Goal: Use online tool/utility: Utilize a website feature to perform a specific function

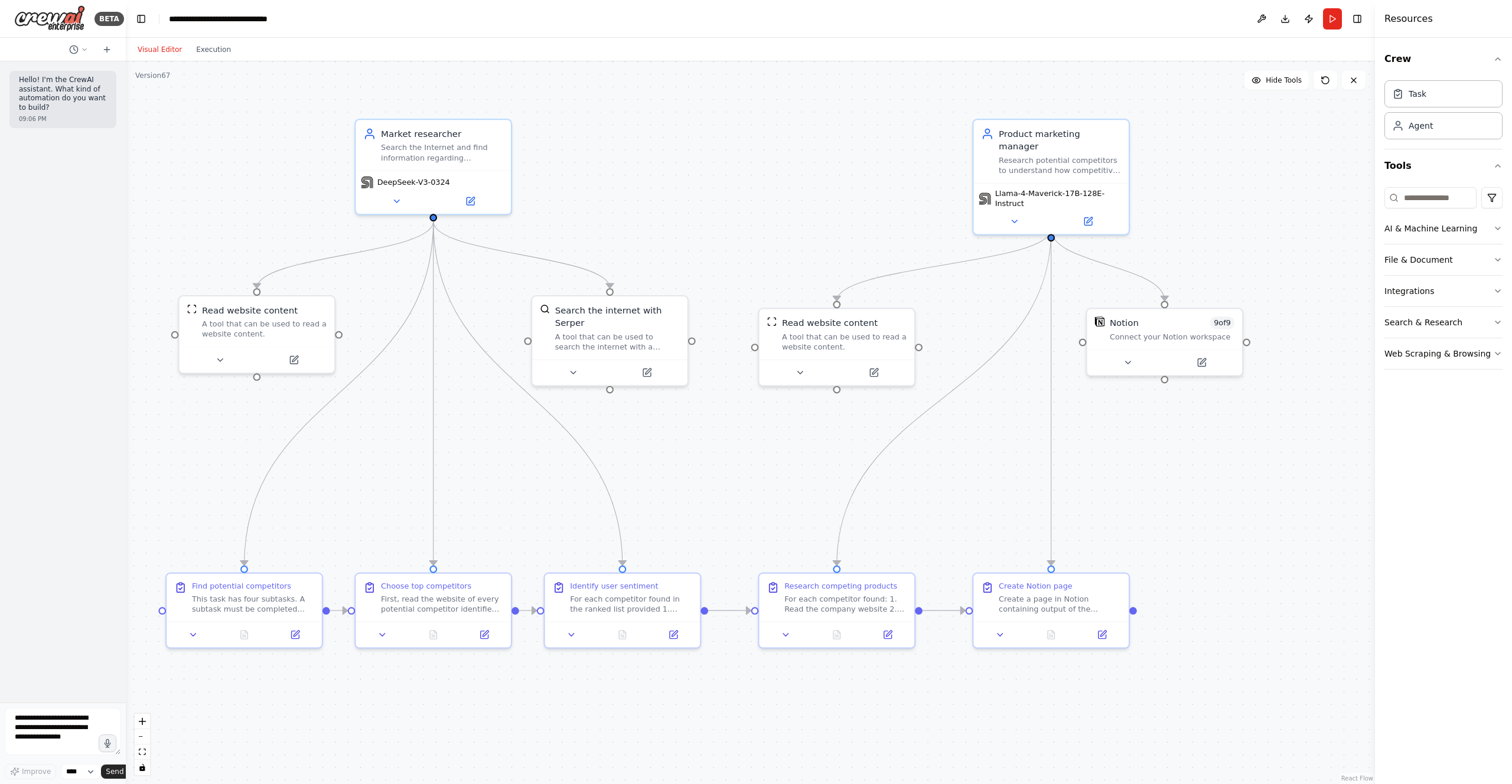
drag, startPoint x: 168, startPoint y: 291, endPoint x: -15, endPoint y: 296, distance: 183.1
click at [0, 296] on html "**********" at bounding box center [756, 392] width 1512 height 784
drag, startPoint x: 289, startPoint y: 312, endPoint x: 273, endPoint y: 280, distance: 35.8
click at [273, 280] on div "Read website content" at bounding box center [237, 283] width 95 height 12
drag, startPoint x: 570, startPoint y: 315, endPoint x: 572, endPoint y: 286, distance: 29.1
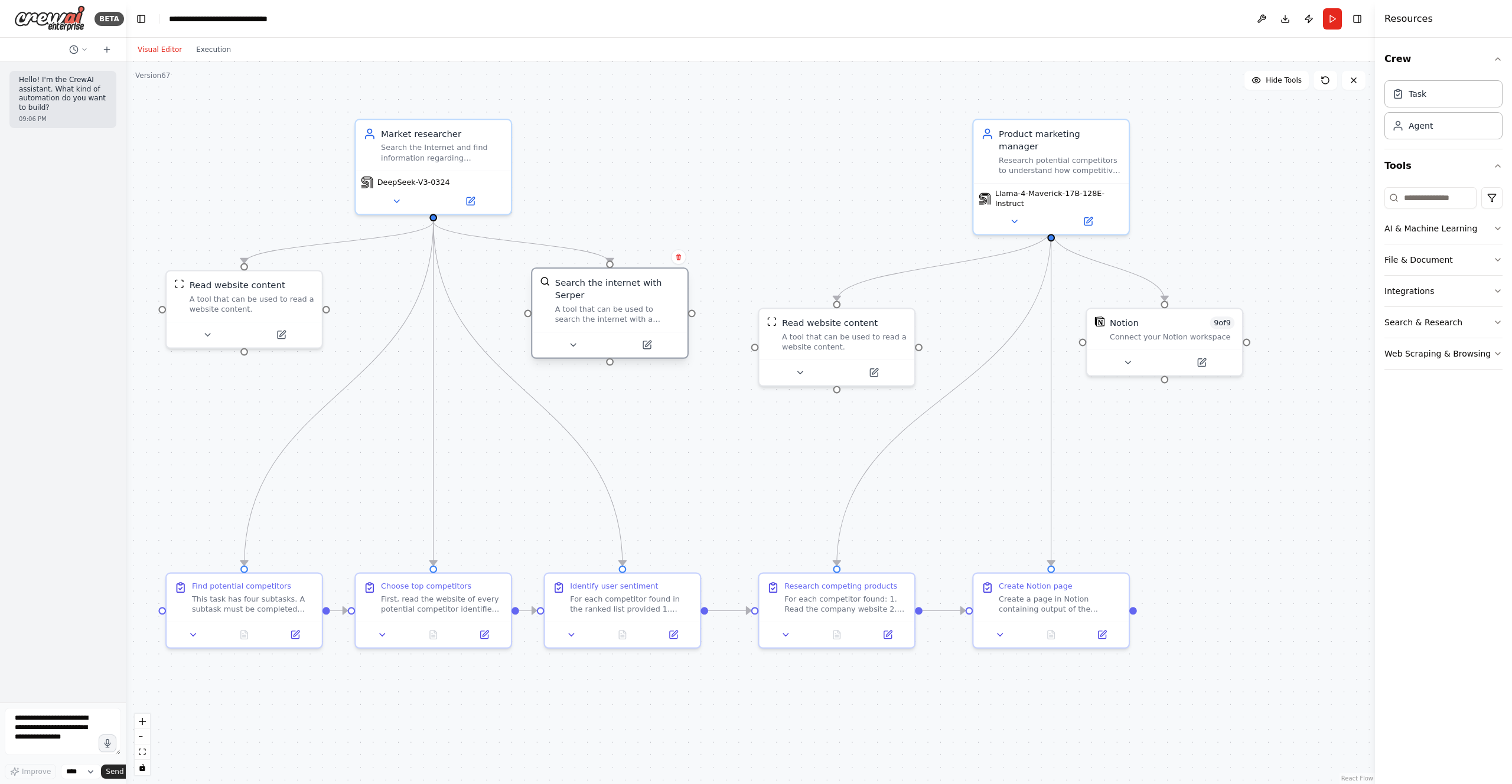
click at [572, 286] on div "Search the internet with Serper" at bounding box center [618, 289] width 124 height 25
drag, startPoint x: 303, startPoint y: 602, endPoint x: 304, endPoint y: 516, distance: 86.0
click at [304, 516] on div "This task has four subtasks. A subtask must be completed before starting the ne…" at bounding box center [253, 513] width 122 height 20
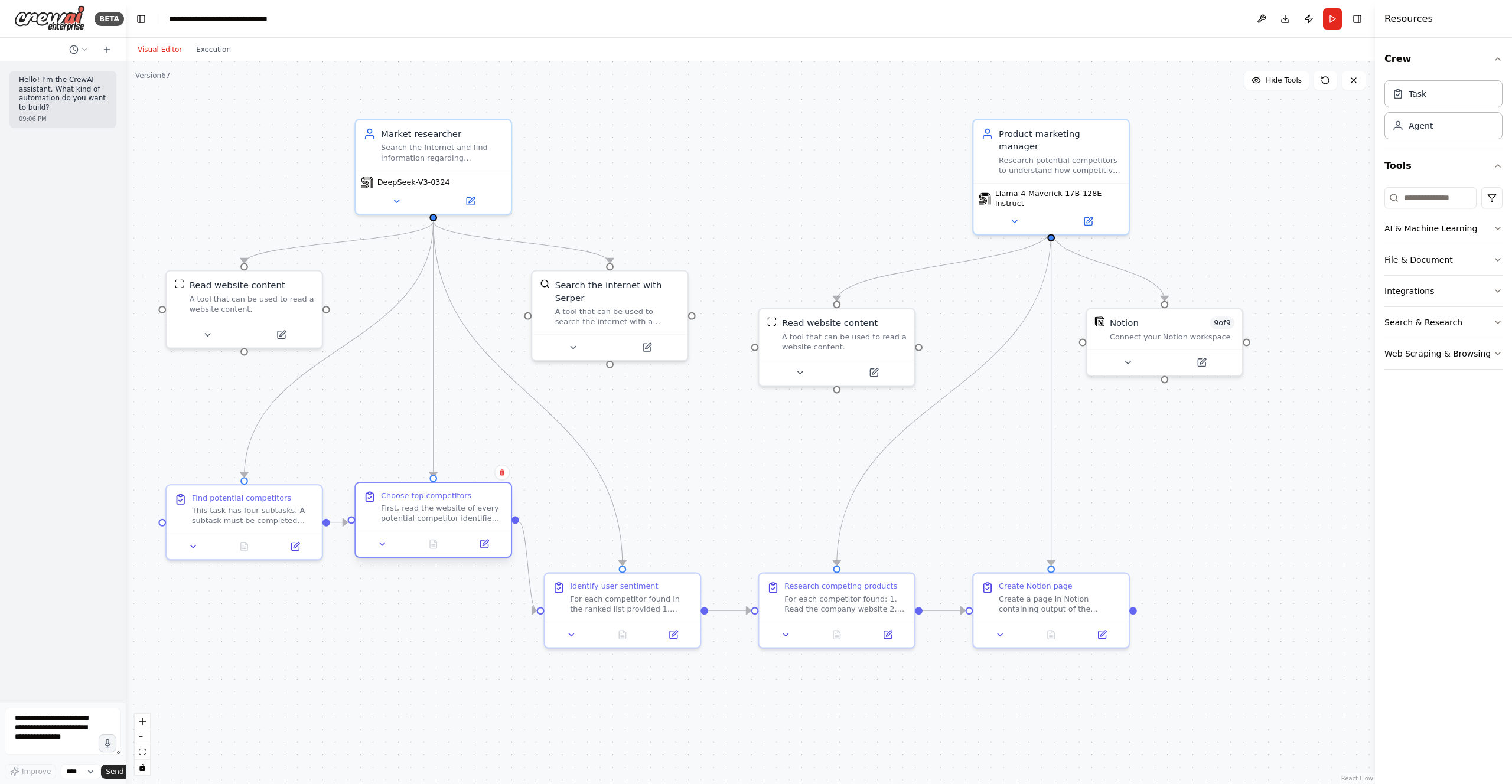
drag, startPoint x: 442, startPoint y: 580, endPoint x: 444, endPoint y: 494, distance: 86.0
click at [444, 494] on div "Choose top competitors" at bounding box center [425, 495] width 90 height 10
drag, startPoint x: 598, startPoint y: 581, endPoint x: 595, endPoint y: 495, distance: 86.1
click at [595, 495] on div "Identify user sentiment" at bounding box center [613, 495] width 88 height 10
drag, startPoint x: 597, startPoint y: 286, endPoint x: 614, endPoint y: 284, distance: 17.1
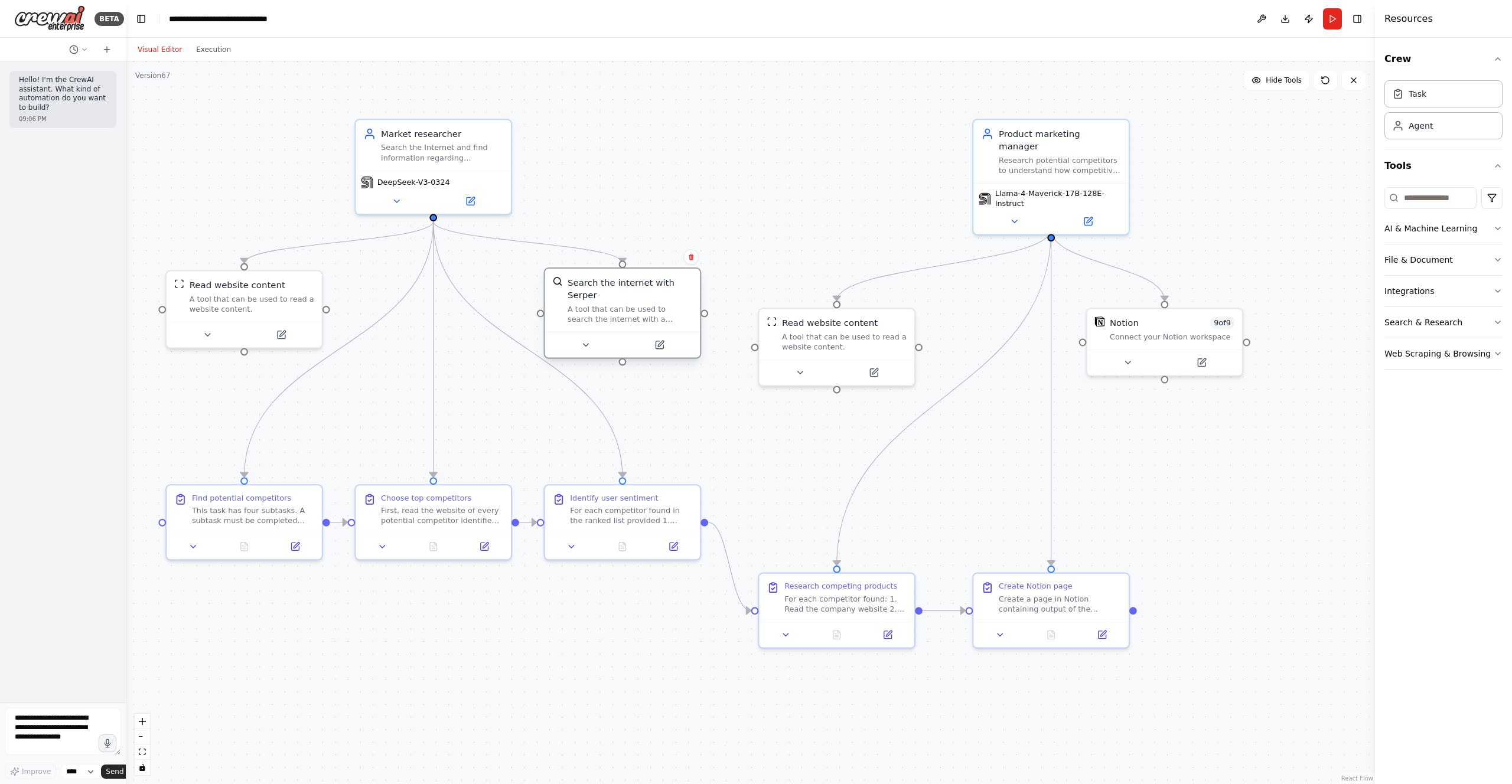
click at [614, 284] on div "Search the internet with Serper" at bounding box center [630, 289] width 124 height 25
click at [635, 416] on div ".deletable-edge-delete-btn { width: 20px; height: 20px; border: 0px solid #ffff…" at bounding box center [751, 423] width 1250 height 723
drag, startPoint x: 788, startPoint y: 582, endPoint x: 766, endPoint y: 498, distance: 86.8
click at [766, 498] on div "Research competing products" at bounding box center [816, 495] width 113 height 10
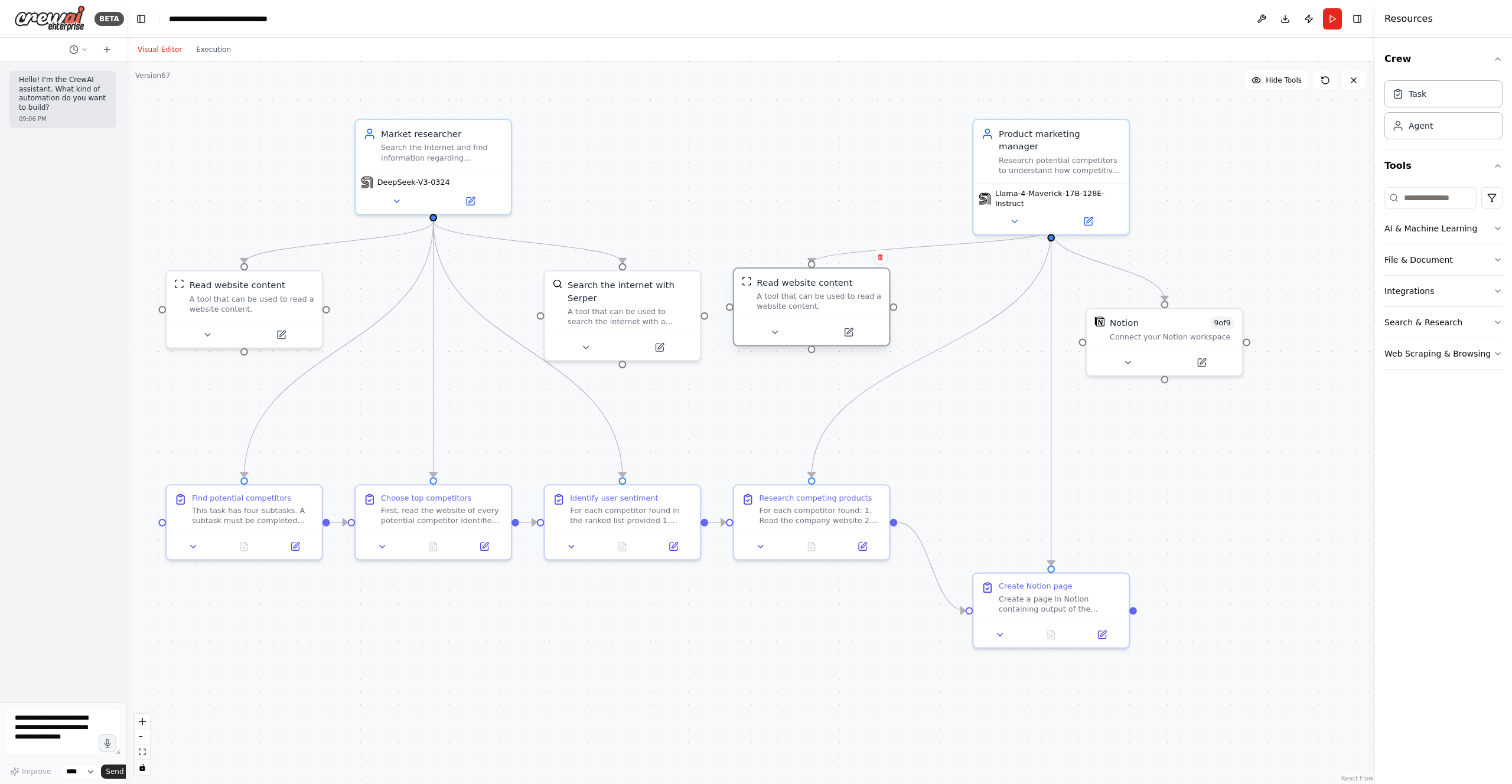
drag, startPoint x: 775, startPoint y: 381, endPoint x: 755, endPoint y: 346, distance: 40.3
click at [755, 346] on div "Read website content A tool that can be used to read a website content." at bounding box center [812, 307] width 158 height 79
click at [926, 461] on div ".deletable-edge-delete-btn { width: 20px; height: 20px; border: 0px solid #ffff…" at bounding box center [751, 423] width 1250 height 723
drag, startPoint x: 1012, startPoint y: 167, endPoint x: 937, endPoint y: 159, distance: 75.4
click at [937, 168] on div "Llama-4-Maverick-17B-128E-Instruct" at bounding box center [976, 193] width 156 height 51
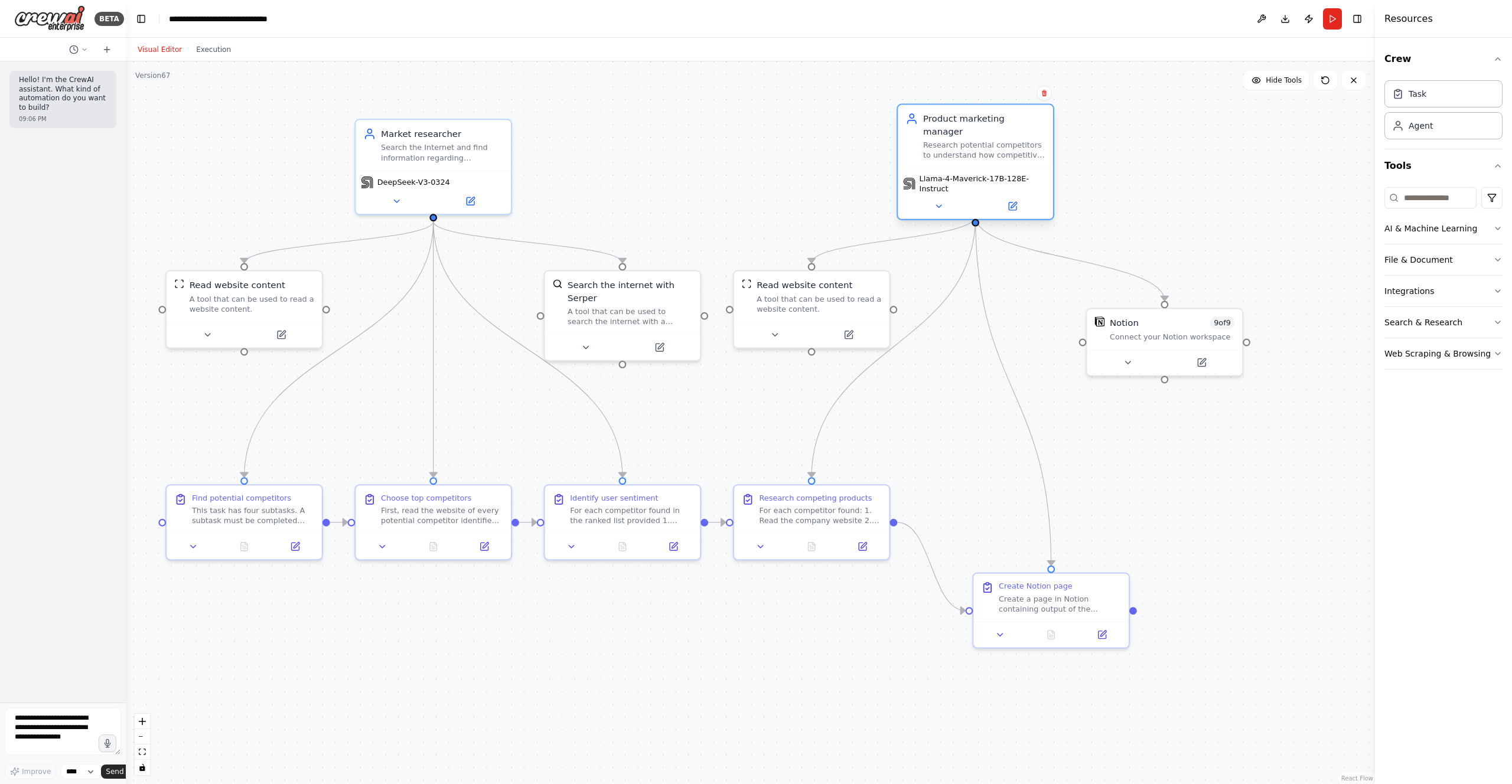
click at [941, 154] on div "Product marketing manager Research potential competitors to understand how comp…" at bounding box center [976, 136] width 156 height 63
drag, startPoint x: 1109, startPoint y: 317, endPoint x: 1035, endPoint y: 275, distance: 85.1
click at [1035, 275] on div "Notion 9 of 9 Connect your Notion workspace" at bounding box center [1089, 289] width 156 height 40
drag, startPoint x: 1054, startPoint y: 584, endPoint x: 998, endPoint y: 500, distance: 101.0
click at [998, 500] on div "Create Notion page" at bounding box center [985, 495] width 74 height 10
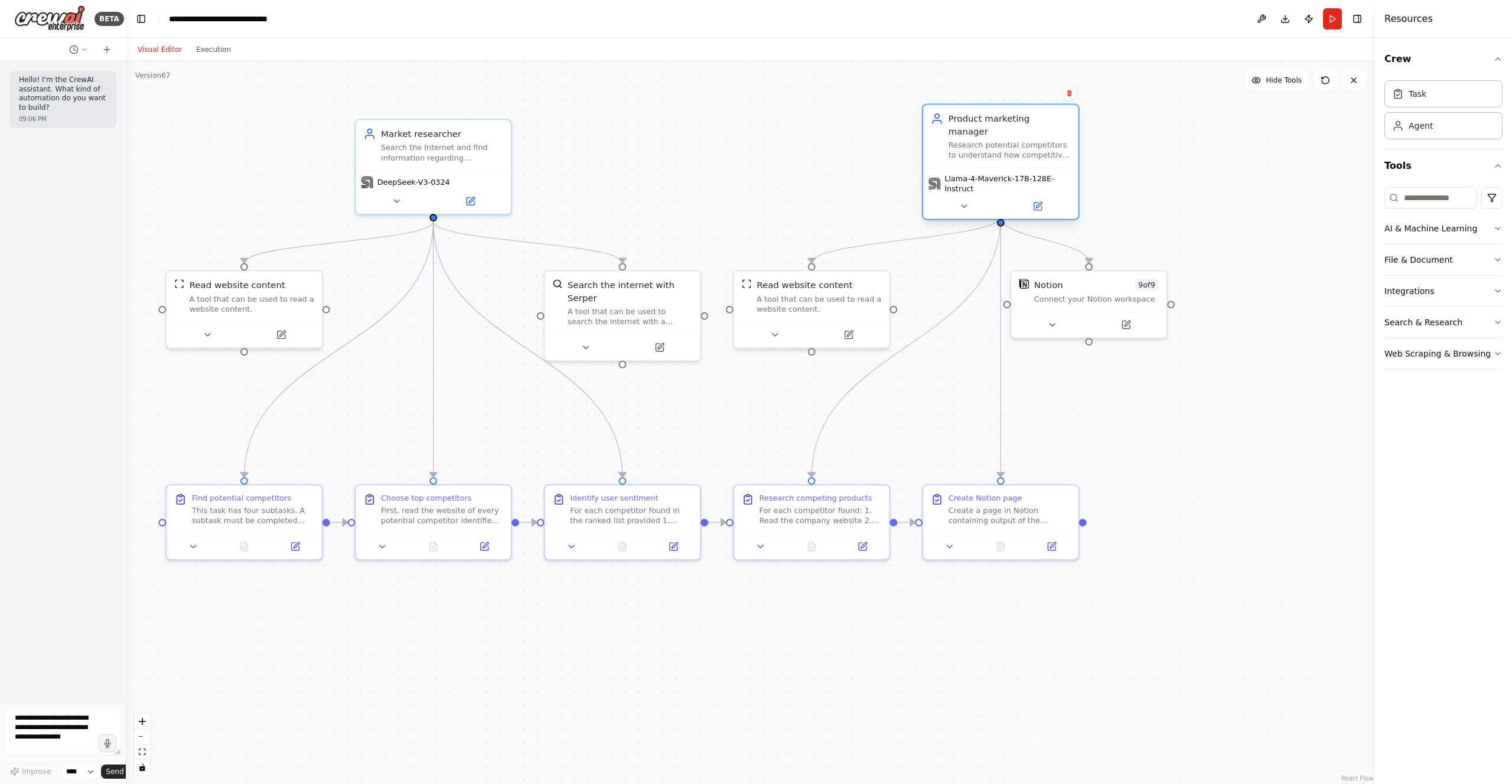
drag, startPoint x: 1021, startPoint y: 164, endPoint x: 1044, endPoint y: 163, distance: 23.0
click at [1044, 173] on span "Llama-4-Maverick-17B-128E-Instruct" at bounding box center [1008, 183] width 129 height 20
click at [1089, 421] on div ".deletable-edge-delete-btn { width: 20px; height: 20px; border: 0px solid #ffff…" at bounding box center [751, 423] width 1250 height 723
drag, startPoint x: 1068, startPoint y: 288, endPoint x: 1076, endPoint y: 287, distance: 8.1
click at [1076, 287] on div "Notion 9 of 9" at bounding box center [1109, 283] width 124 height 12
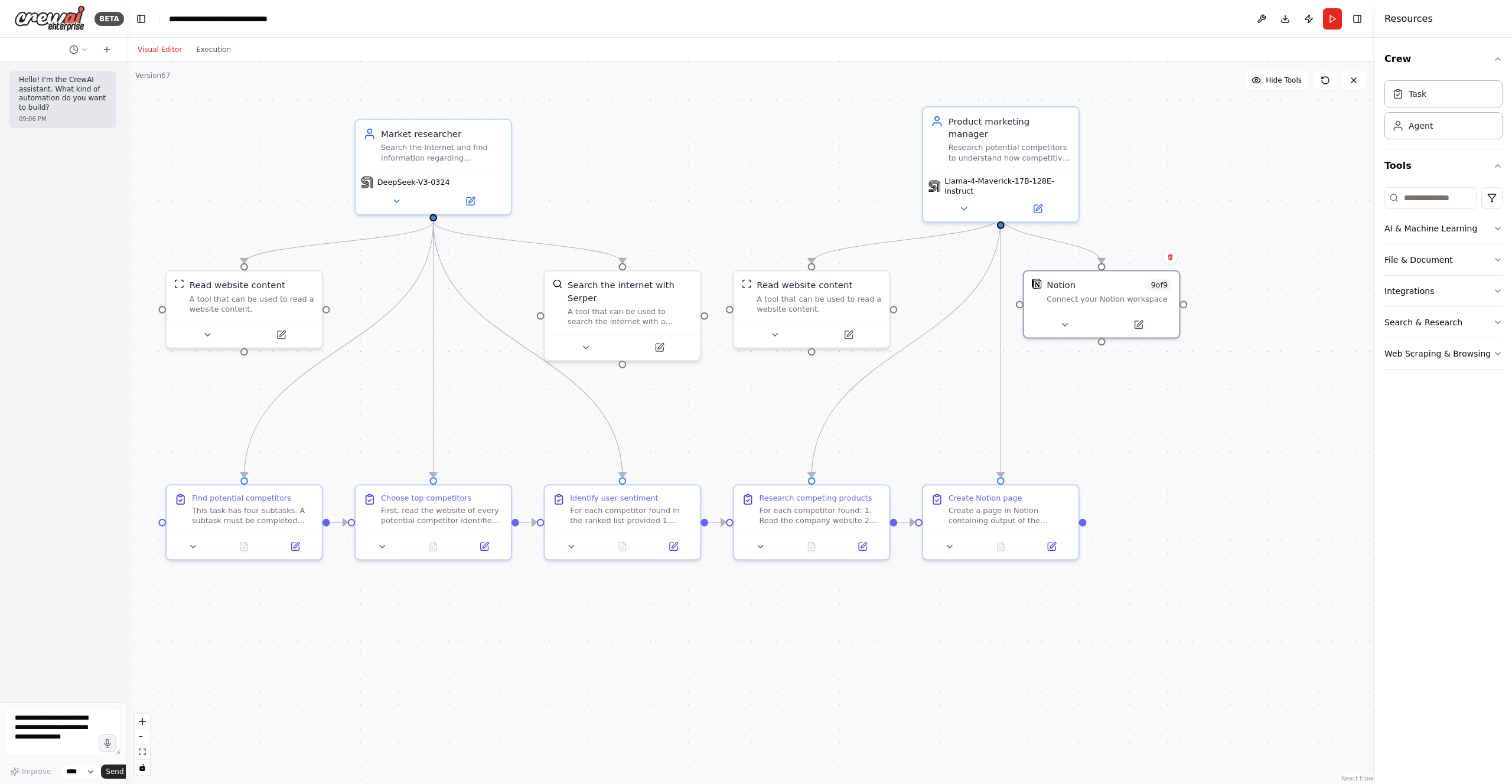
click at [1098, 419] on div ".deletable-edge-delete-btn { width: 20px; height: 20px; border: 0px solid #ffff…" at bounding box center [751, 423] width 1250 height 723
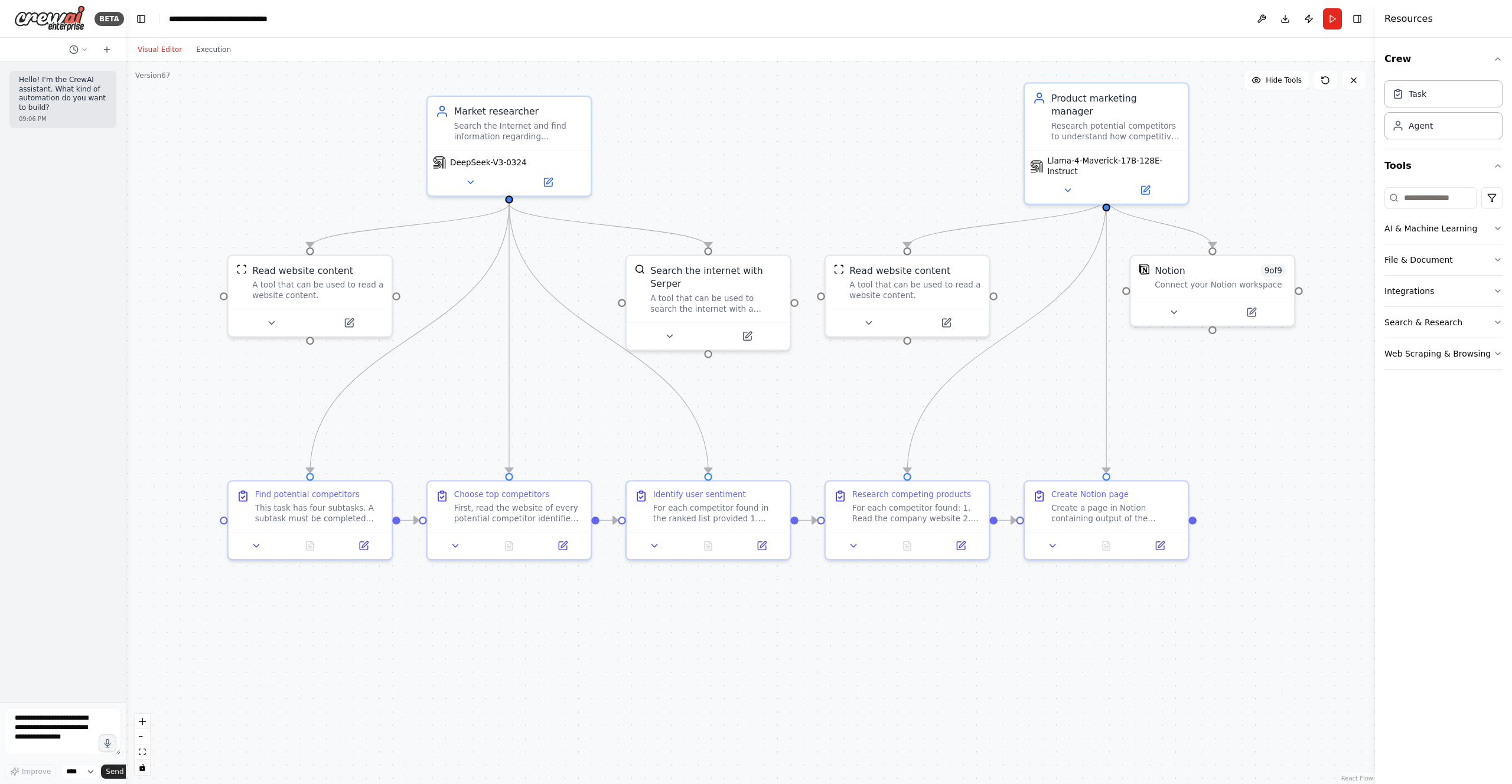
drag, startPoint x: 865, startPoint y: 654, endPoint x: 977, endPoint y: 658, distance: 112.1
click at [977, 658] on div ".deletable-edge-delete-btn { width: 20px; height: 20px; border: 0px solid #ffff…" at bounding box center [751, 423] width 1250 height 723
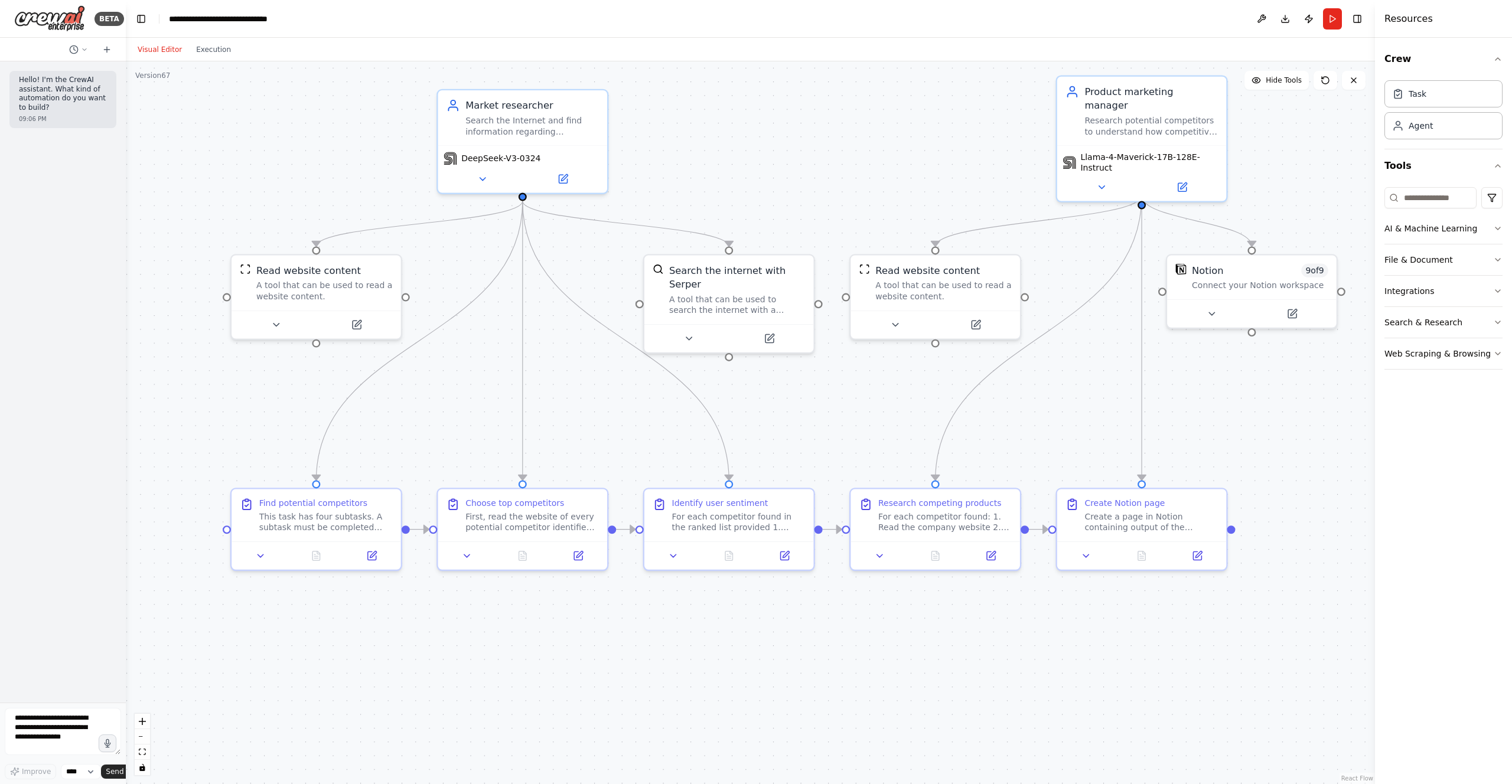
drag, startPoint x: 899, startPoint y: 647, endPoint x: 918, endPoint y: 657, distance: 21.5
click at [918, 657] on div ".deletable-edge-delete-btn { width: 20px; height: 20px; border: 0px solid #ffff…" at bounding box center [751, 423] width 1250 height 723
click at [795, 668] on div ".deletable-edge-delete-btn { width: 20px; height: 20px; border: 0px solid #ffff…" at bounding box center [751, 423] width 1250 height 723
